Goal: Task Accomplishment & Management: Use online tool/utility

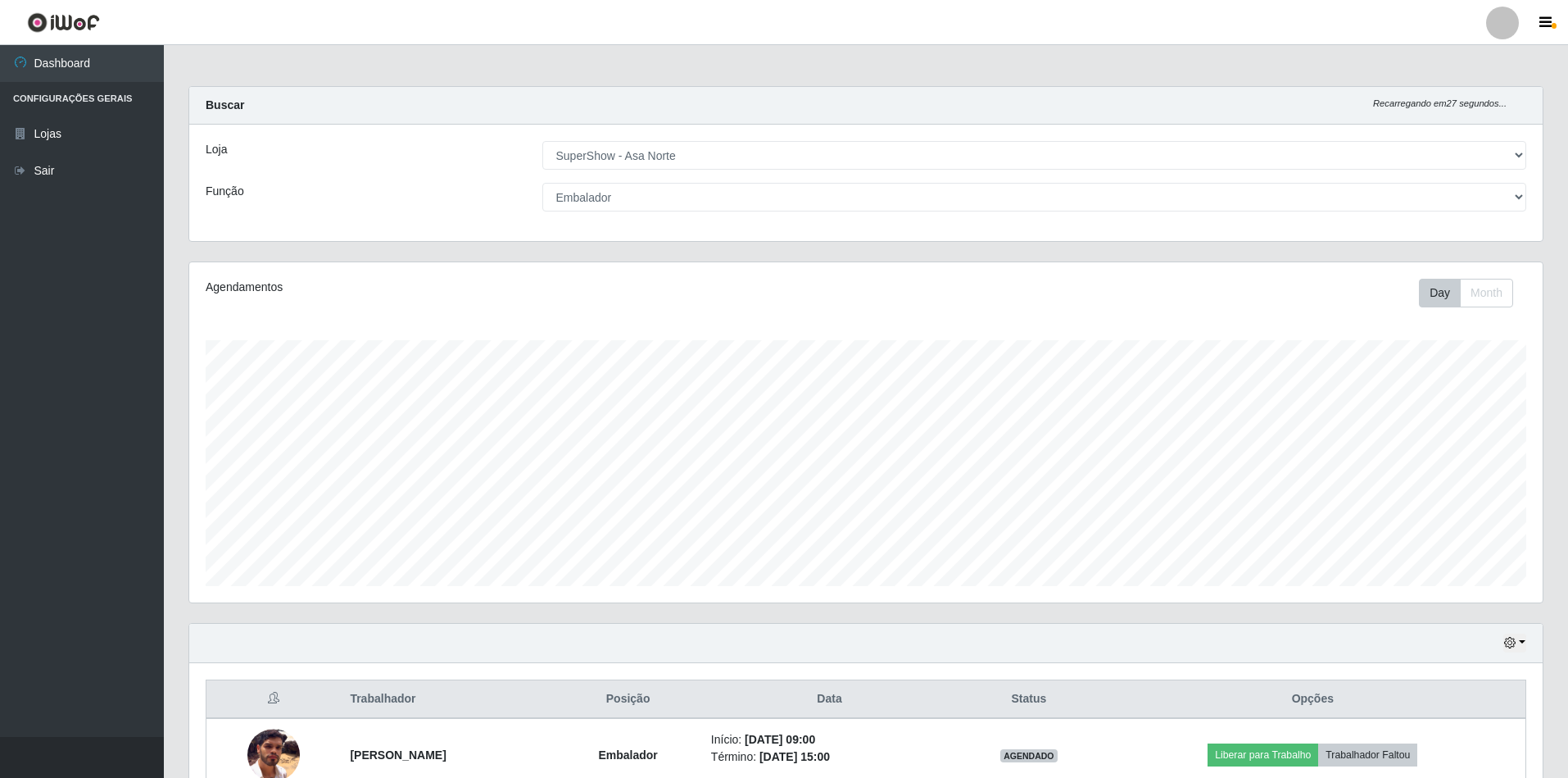
select select "71"
select select "1"
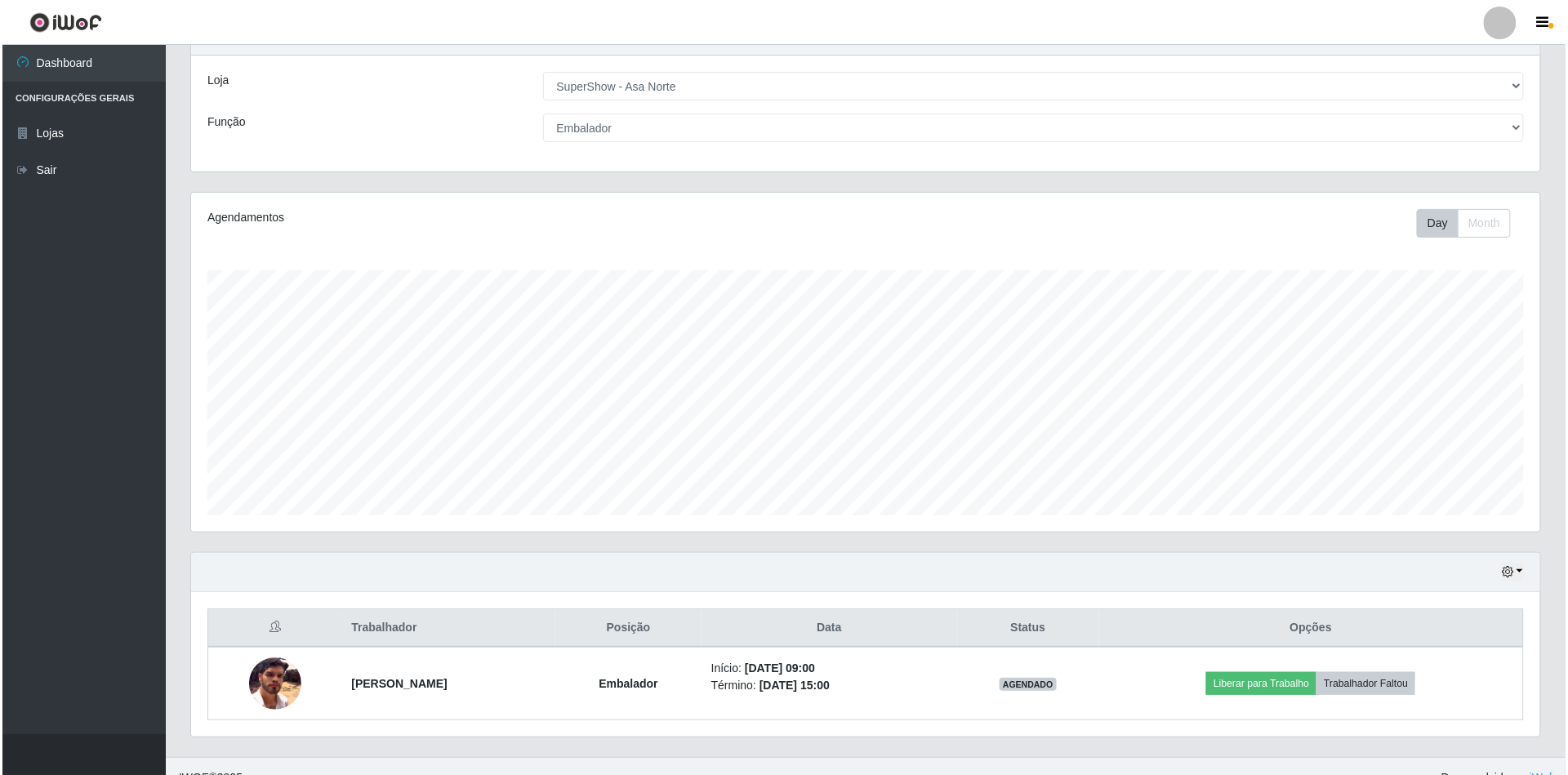
scroll to position [94, 0]
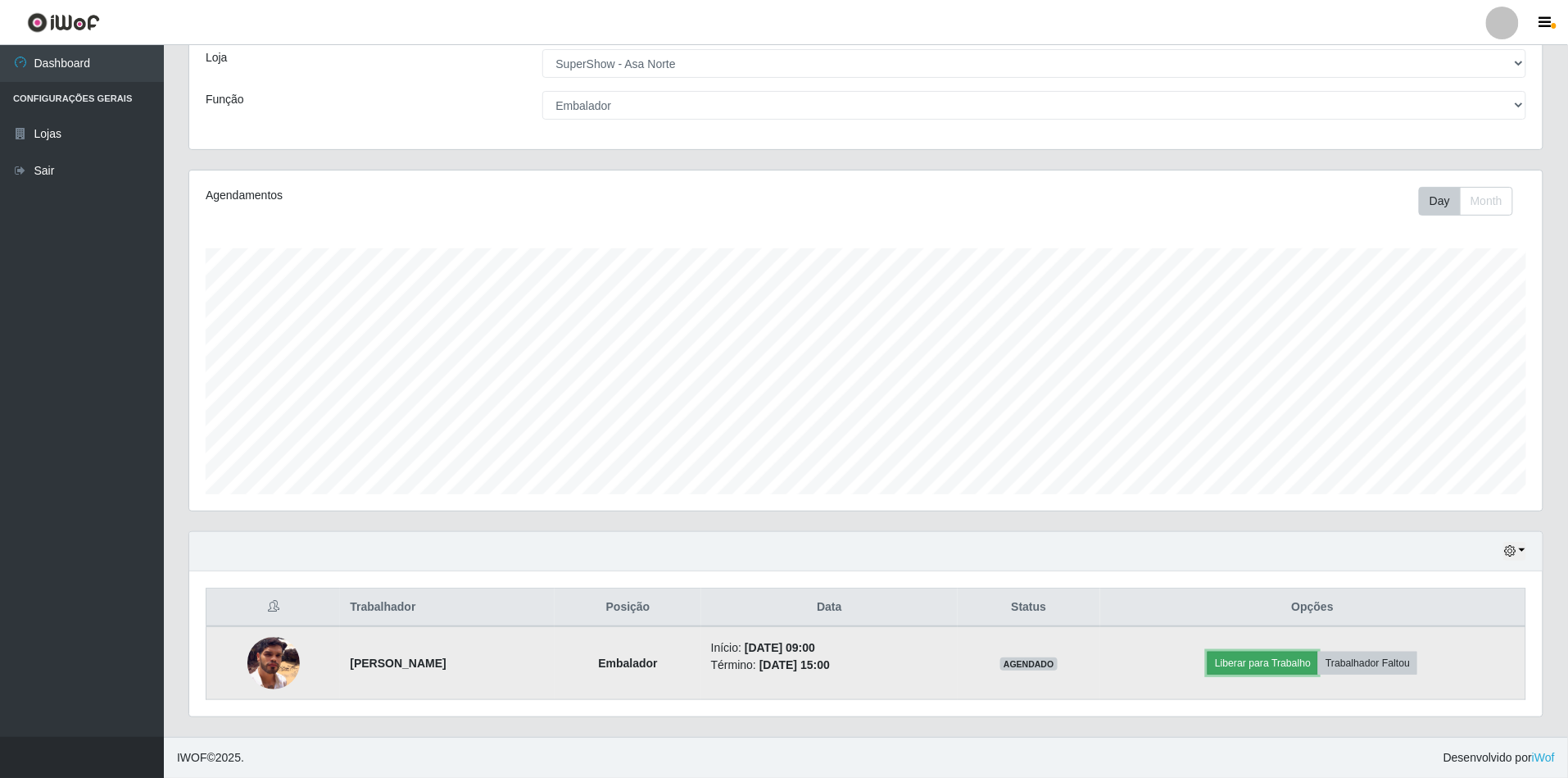
click at [1282, 652] on button "Liberar para Trabalho" at bounding box center [1262, 663] width 111 height 23
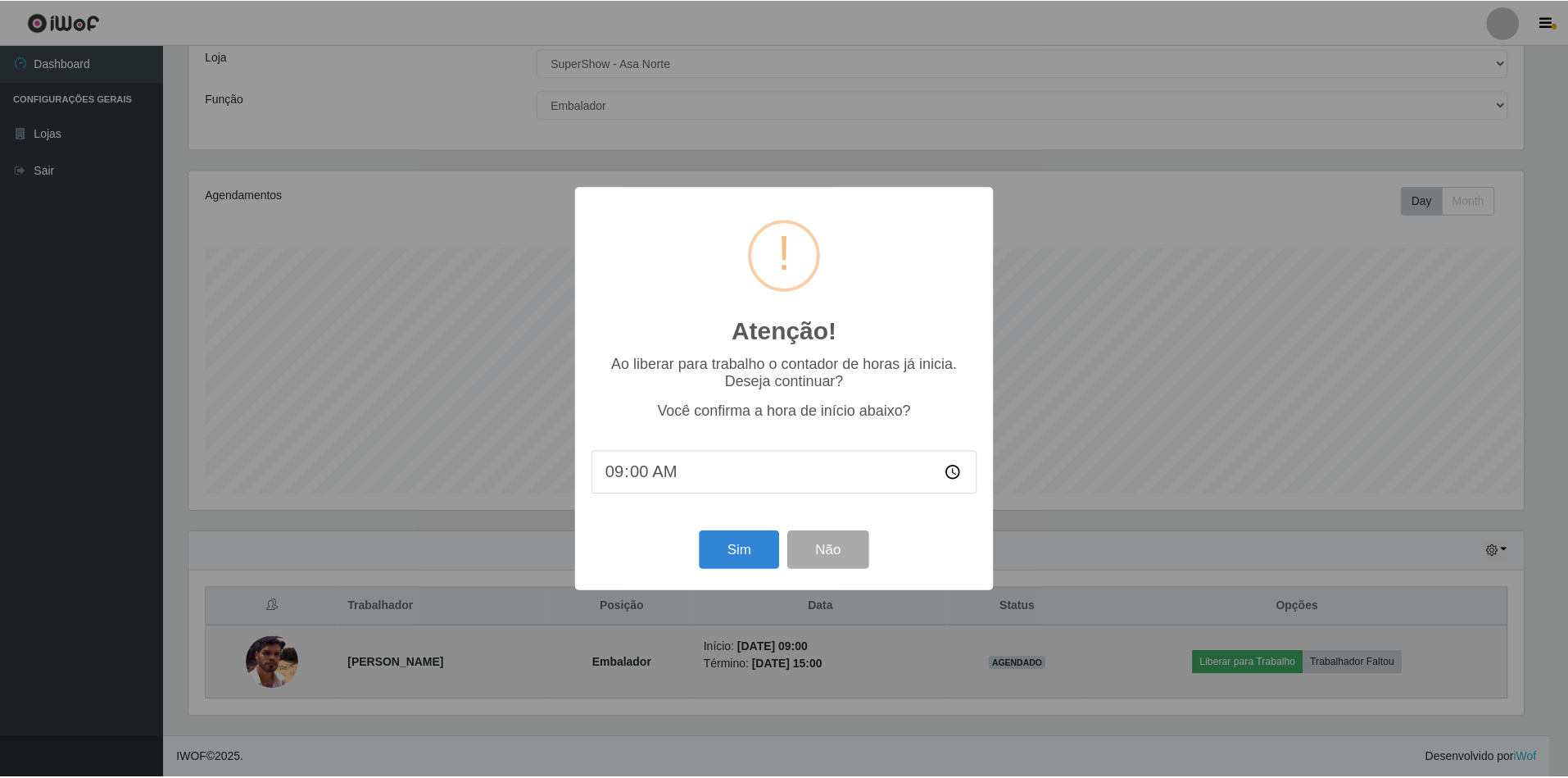
scroll to position [341, 1338]
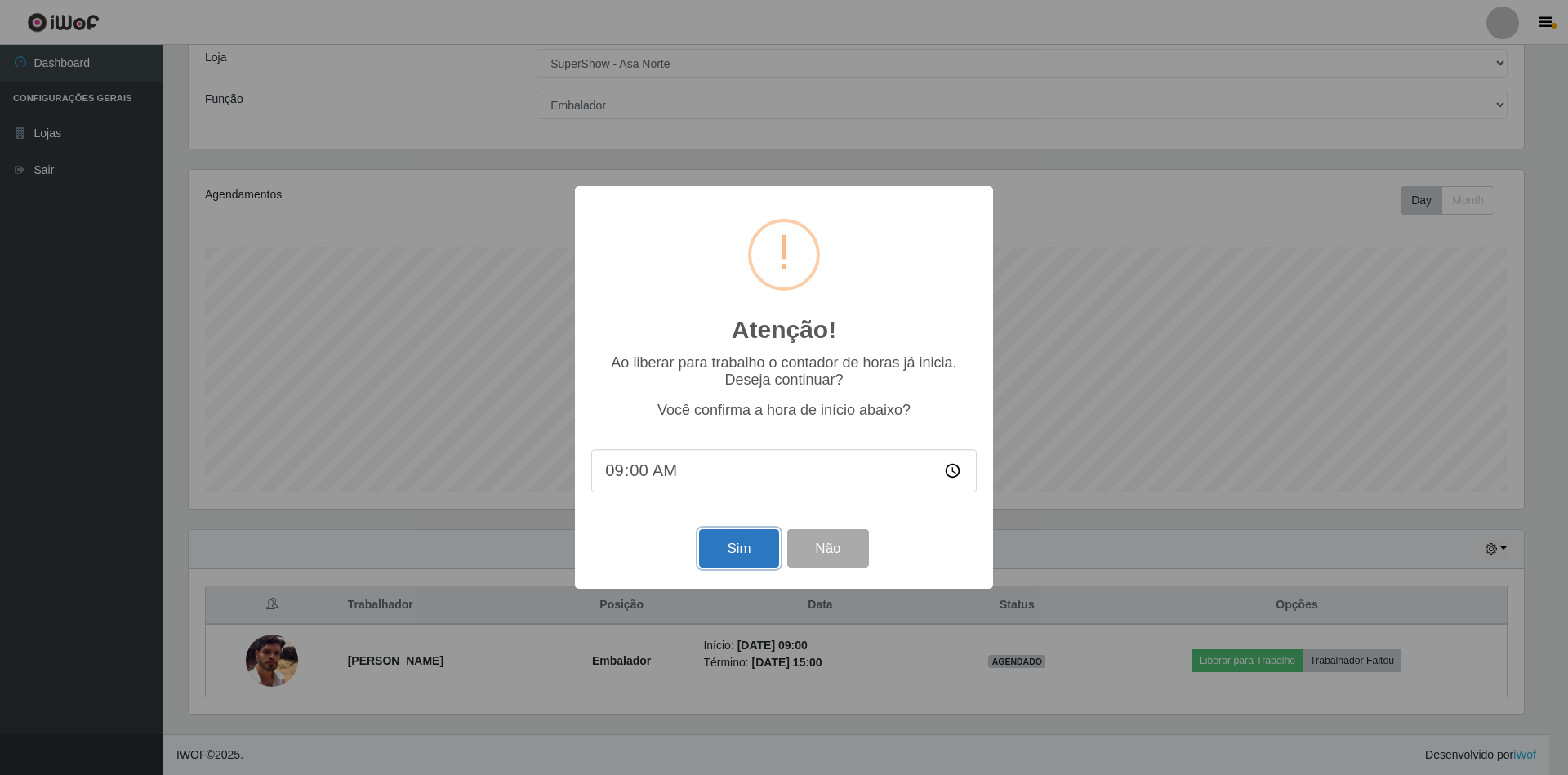
click at [743, 554] on button "Sim" at bounding box center [738, 548] width 79 height 38
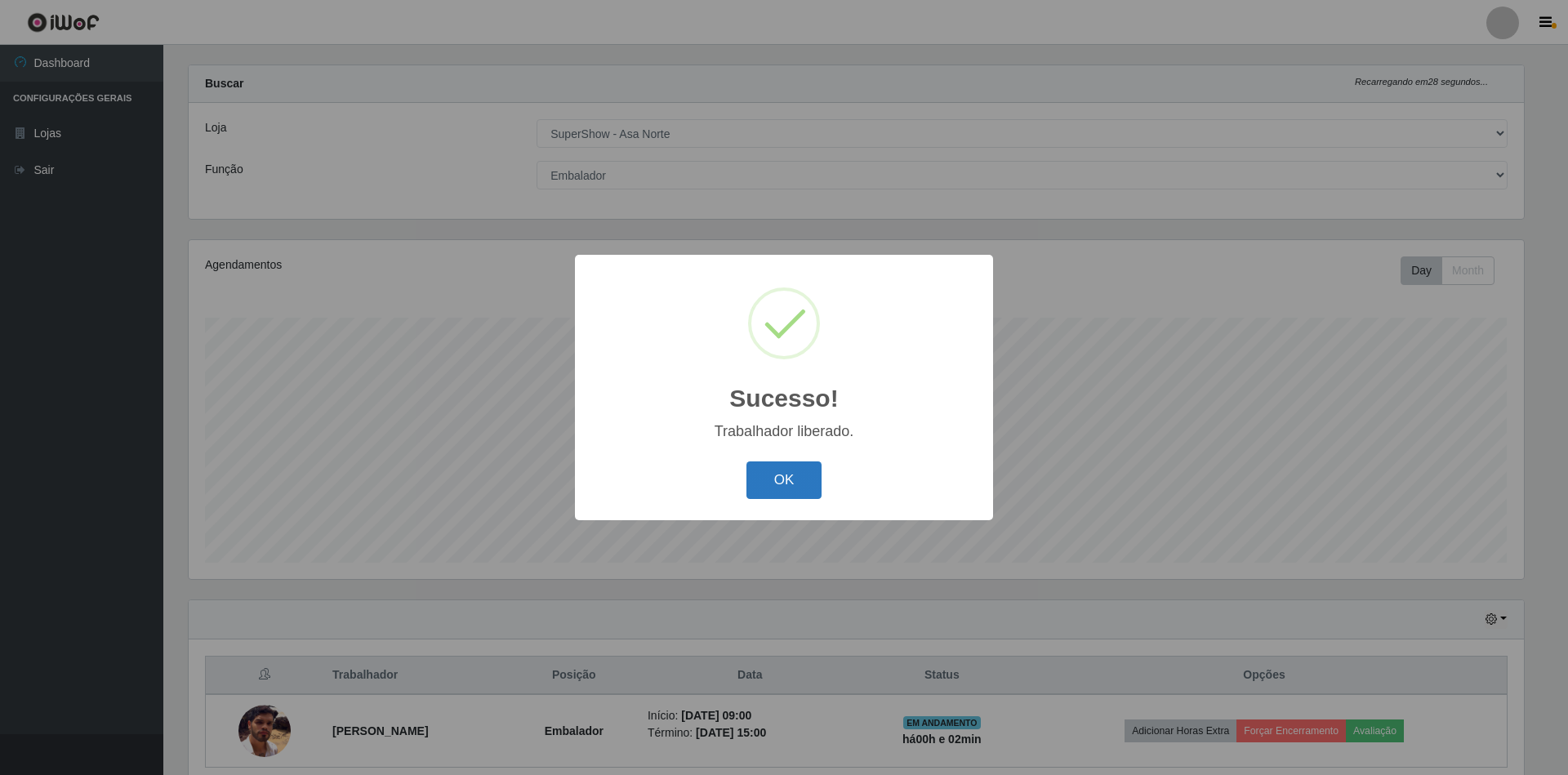
click at [792, 468] on button "OK" at bounding box center [784, 480] width 76 height 38
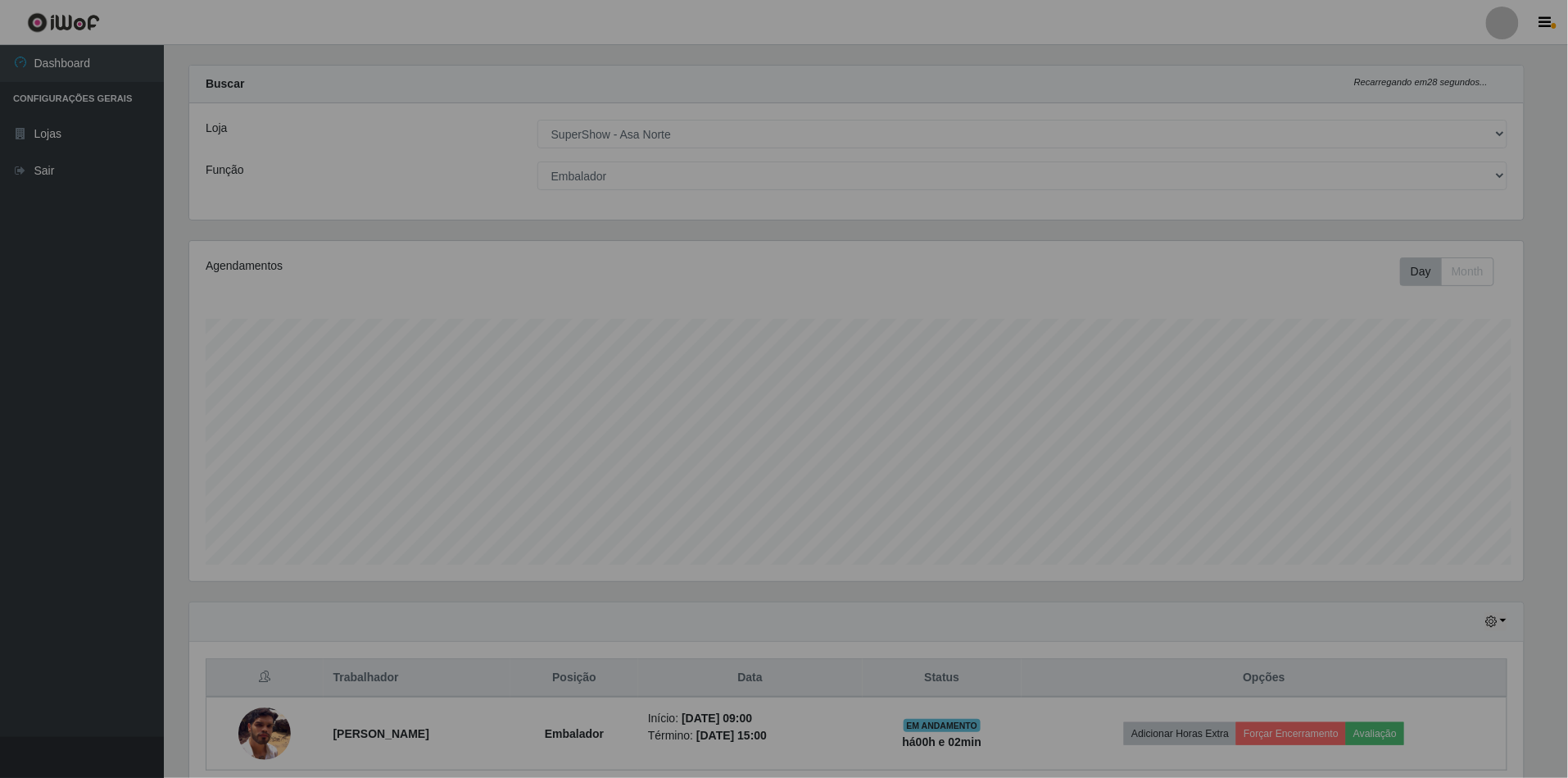
scroll to position [341, 1353]
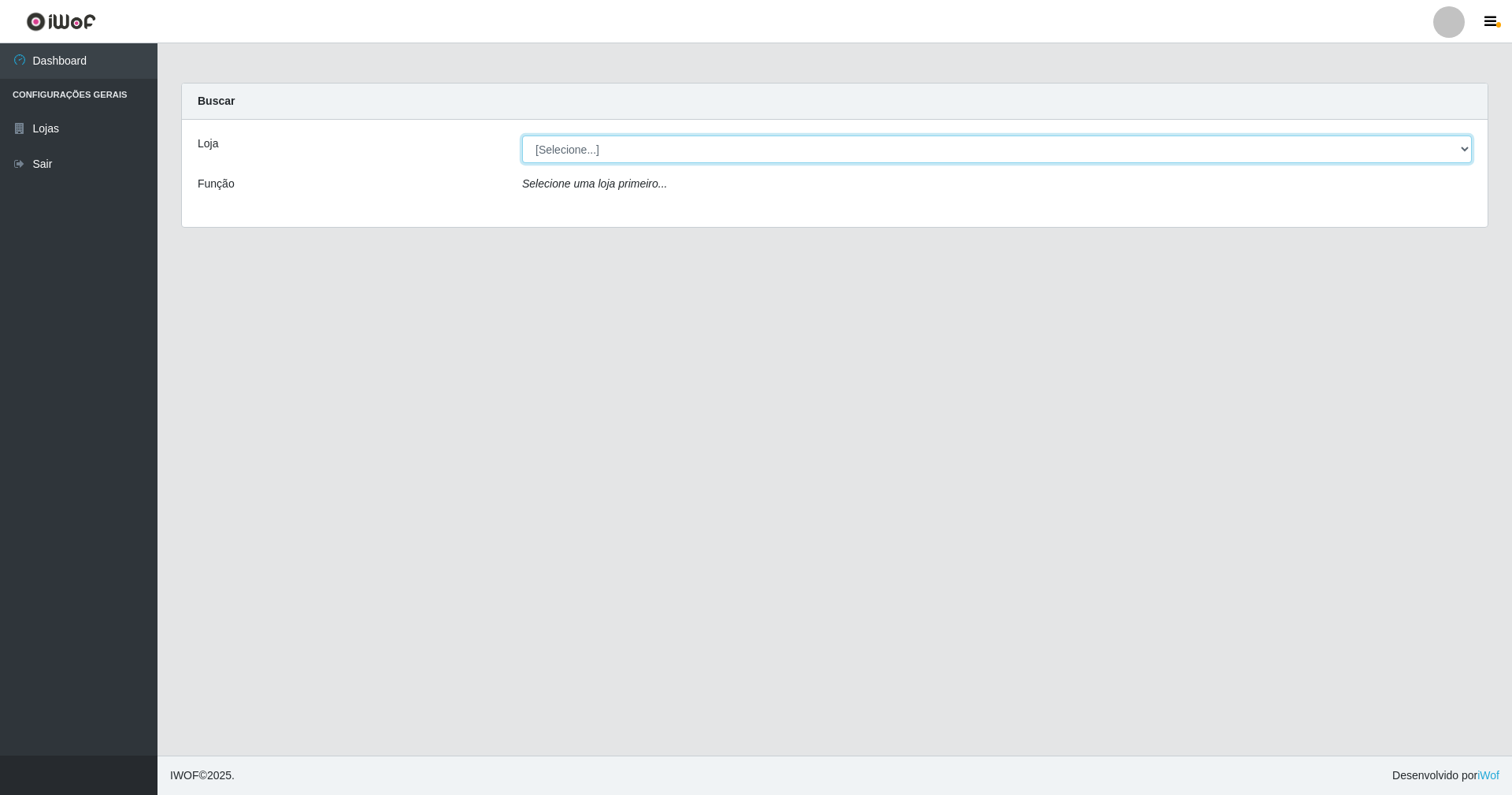
click at [1455, 149] on select "[Selecione...] SuperShow - Asa Norte" at bounding box center [997, 149] width 950 height 28
select select "71"
click at [522, 136] on select "[Selecione...] SuperShow - Asa Norte" at bounding box center [997, 149] width 950 height 28
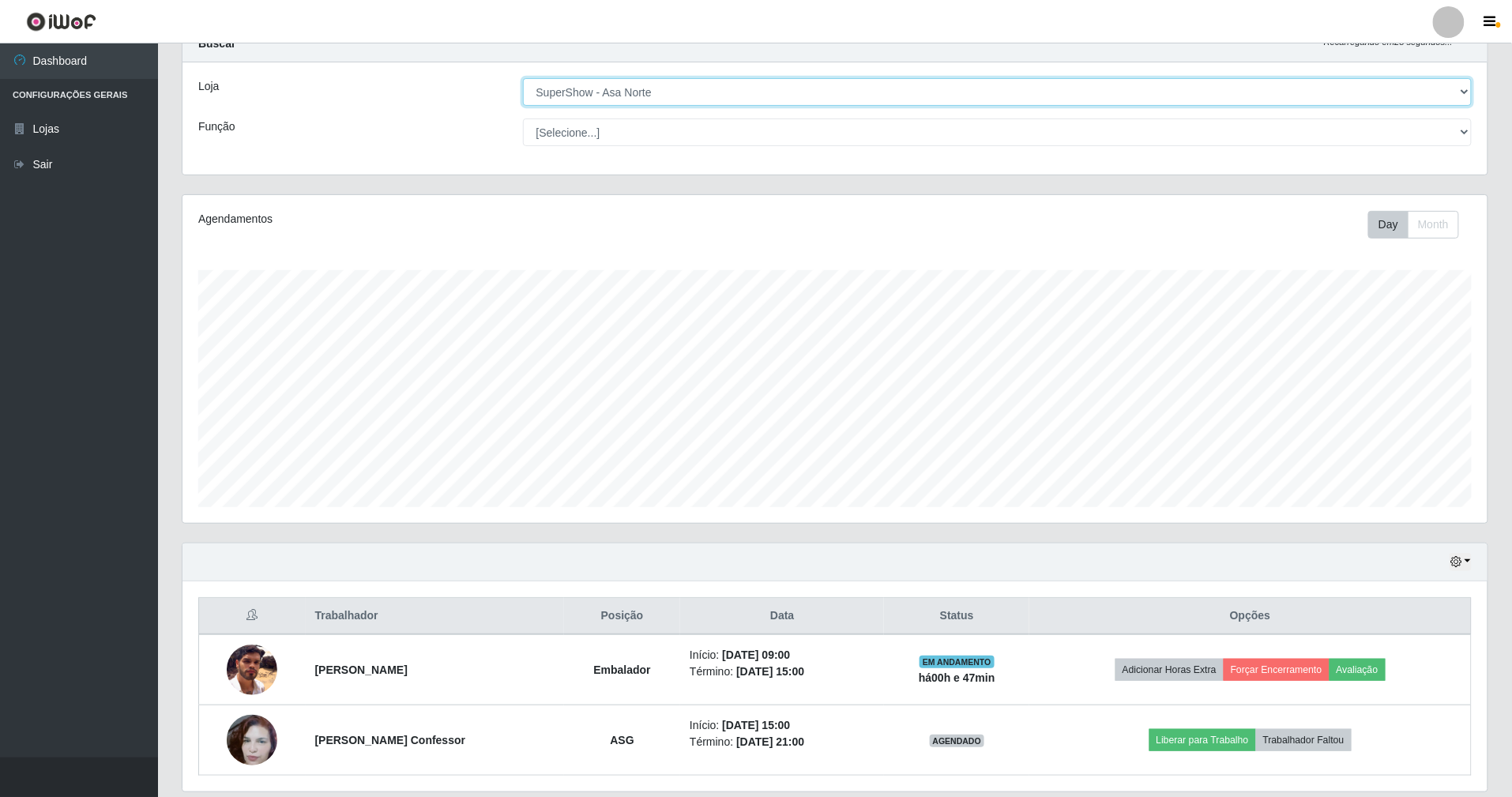
scroll to position [114, 0]
